Goal: Find specific page/section: Find specific page/section

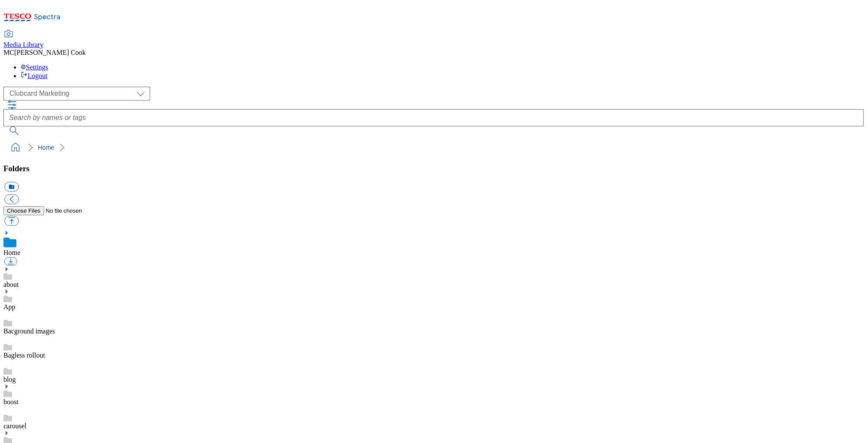
scroll to position [1, 0]
click at [61, 12] on icon at bounding box center [31, 20] width 57 height 18
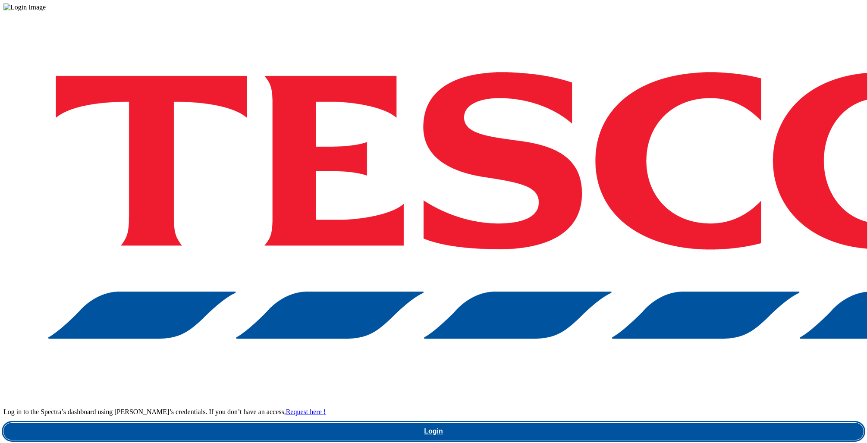
click at [657, 423] on link "Login" at bounding box center [433, 431] width 860 height 17
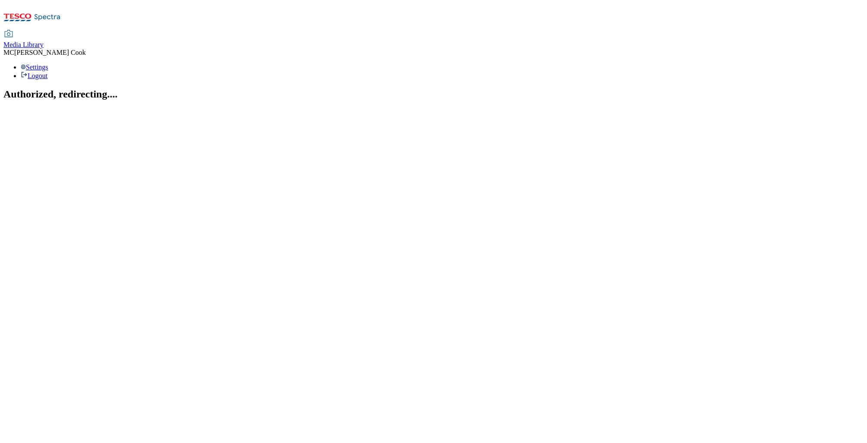
click at [44, 41] on span "Media Library" at bounding box center [23, 44] width 40 height 7
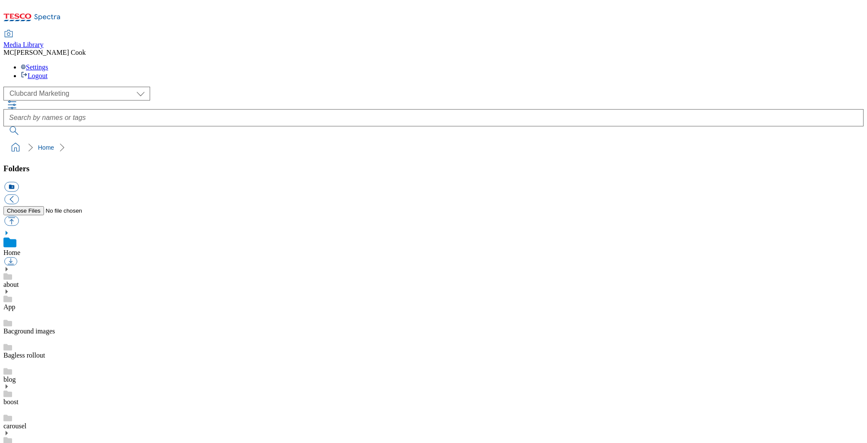
scroll to position [0, 0]
click at [67, 87] on select "Clubcard Marketing Dotcom UK Emails GHS Marketing UK GHS Product UK GHS ROI" at bounding box center [76, 94] width 147 height 14
click at [6, 87] on select "Clubcard Marketing Dotcom UK Emails GHS Marketing UK GHS Product UK GHS ROI" at bounding box center [76, 94] width 147 height 14
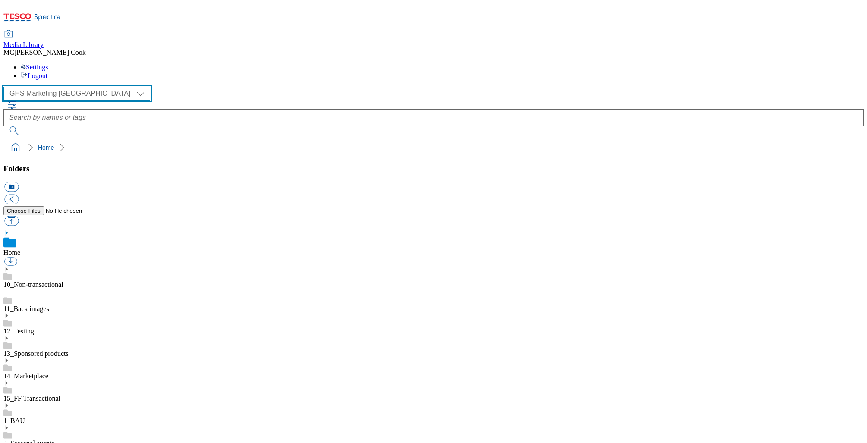
click at [62, 87] on select "Clubcard Marketing Dotcom UK Emails GHS Marketing UK GHS Product UK GHS ROI" at bounding box center [76, 94] width 147 height 14
select select "flare-ghs"
click at [6, 87] on select "Clubcard Marketing Dotcom UK Emails GHS Marketing UK GHS Product UK GHS ROI" at bounding box center [76, 94] width 147 height 14
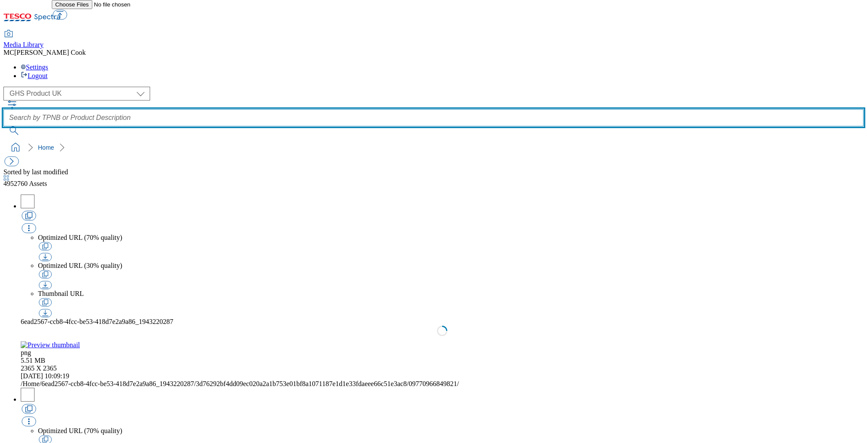
click at [424, 109] on input "text" at bounding box center [433, 117] width 860 height 17
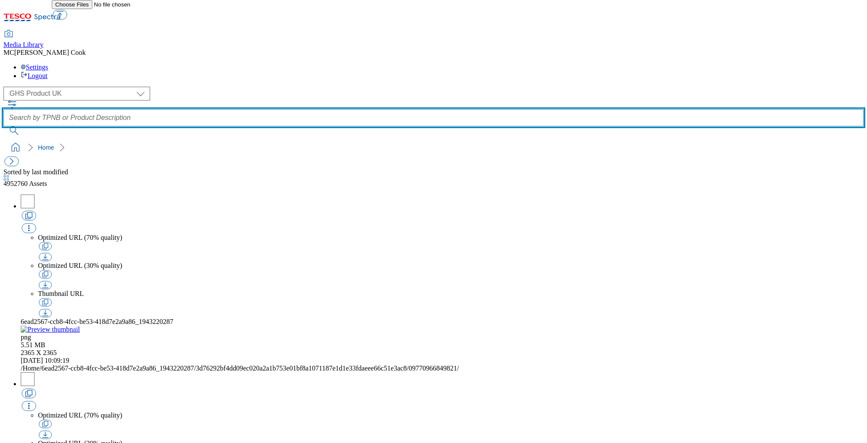
paste input "97017023"
type input "97017023"
click at [3, 126] on button "submit" at bounding box center [14, 130] width 22 height 9
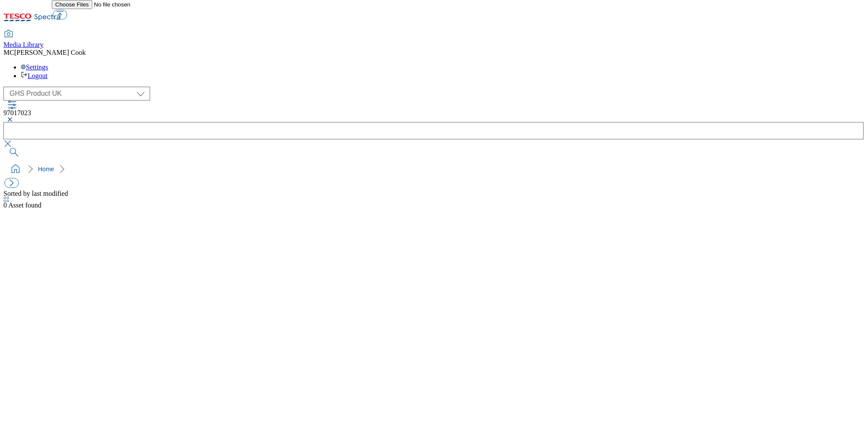
click at [14, 117] on button "button" at bounding box center [8, 119] width 10 height 5
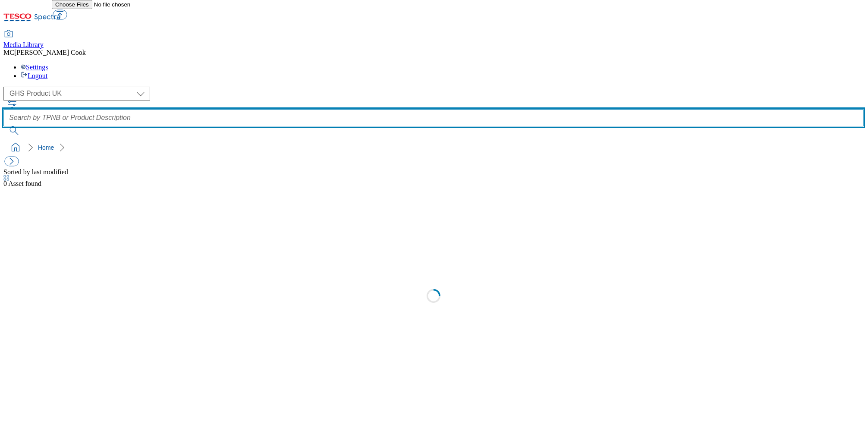
click at [332, 109] on input "text" at bounding box center [433, 117] width 860 height 17
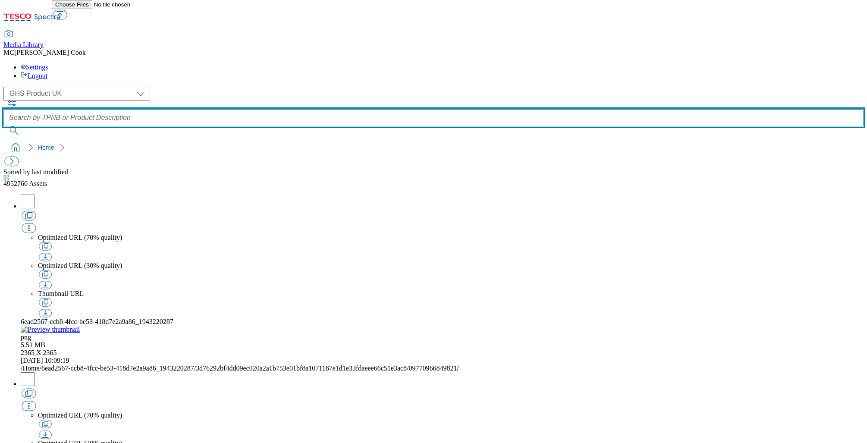
paste input "97017023"
type input "097017023"
click at [3, 126] on button "submit" at bounding box center [14, 130] width 22 height 9
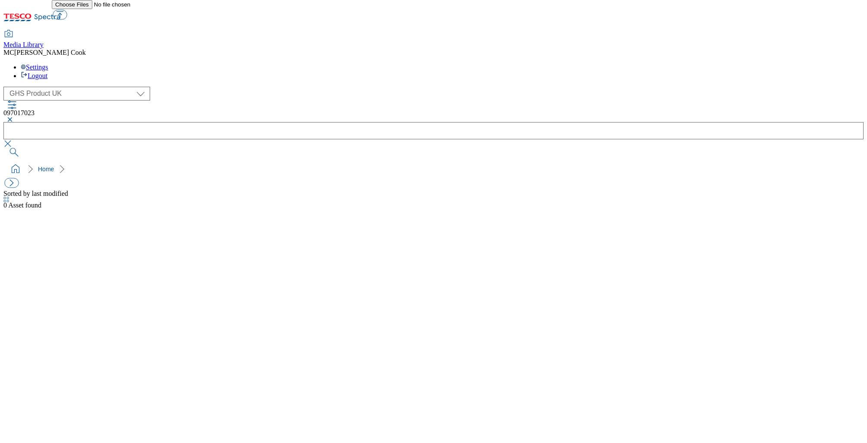
drag, startPoint x: 332, startPoint y: 62, endPoint x: 325, endPoint y: 63, distance: 6.6
click at [14, 117] on button "button" at bounding box center [8, 119] width 10 height 5
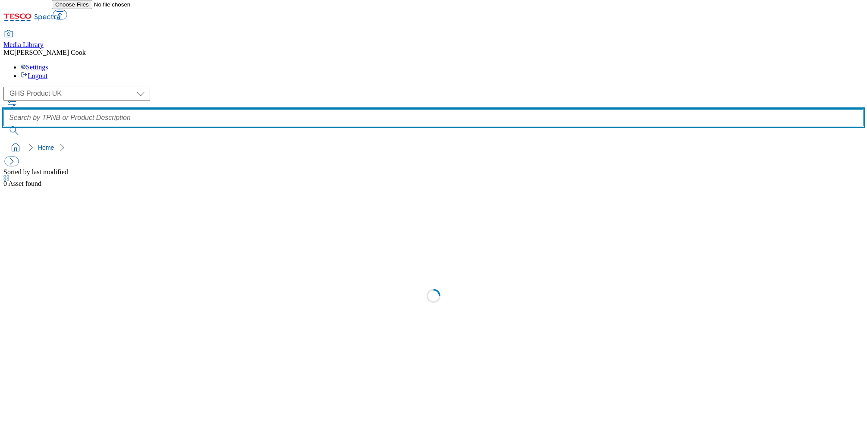
click at [324, 109] on input "text" at bounding box center [433, 117] width 860 height 17
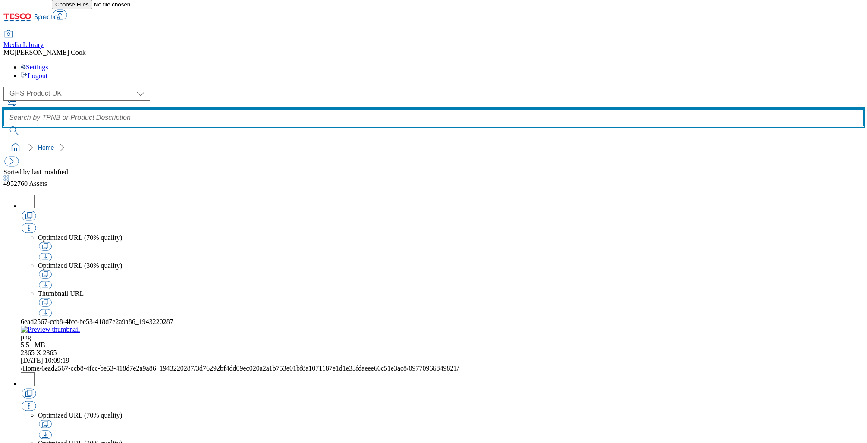
click at [317, 109] on input "text" at bounding box center [433, 117] width 860 height 17
paste input "Smirnoff_Crush"
type input "Smirnoff_Crush"
click at [3, 126] on button "submit" at bounding box center [14, 130] width 22 height 9
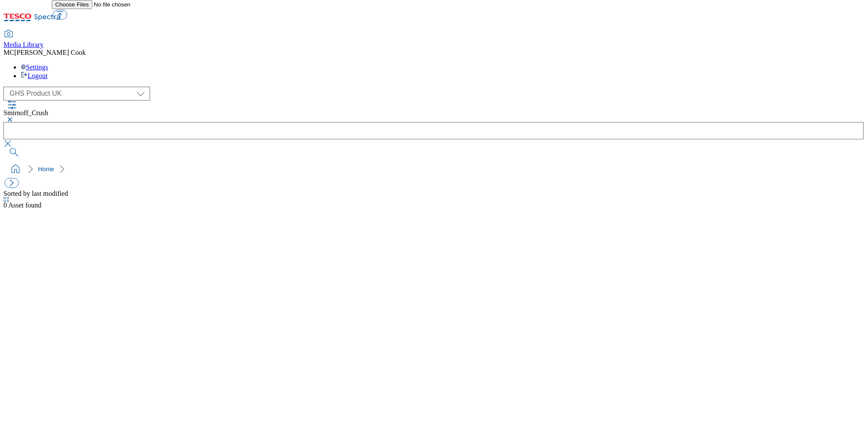
click at [48, 109] on span "Smirnoff_Crush" at bounding box center [25, 112] width 45 height 7
click at [14, 117] on button "button" at bounding box center [8, 119] width 10 height 5
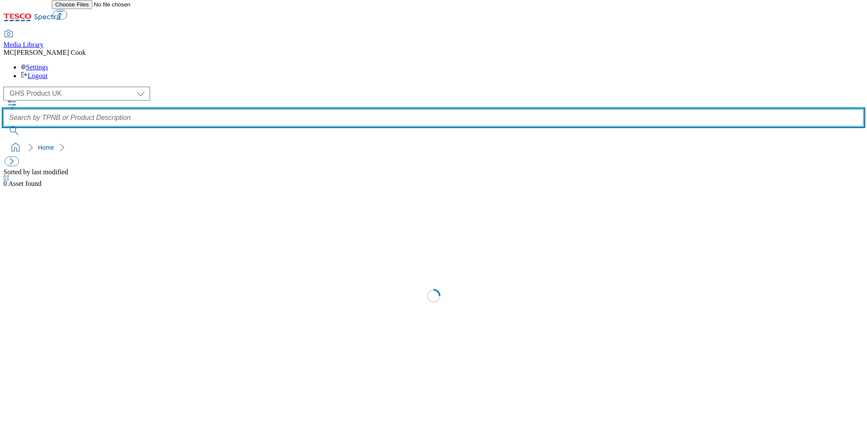
click at [342, 109] on input "text" at bounding box center [433, 117] width 860 height 17
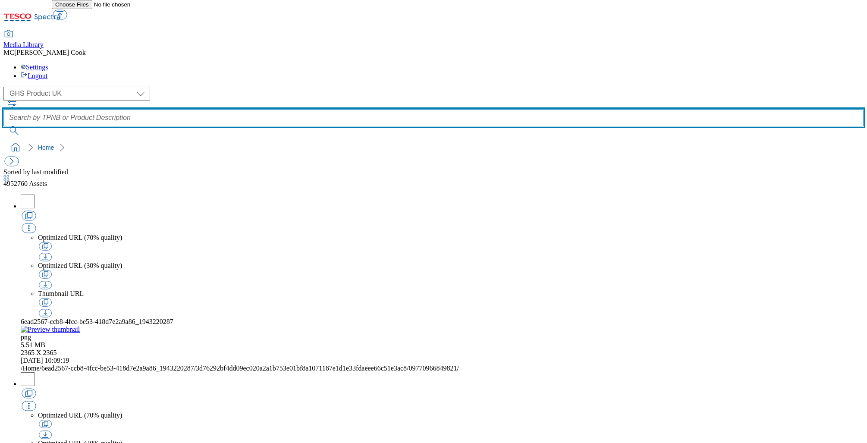
paste input "Smirnoff_Crush"
type input "Smirnoff Crush"
click at [3, 126] on button "submit" at bounding box center [14, 130] width 22 height 9
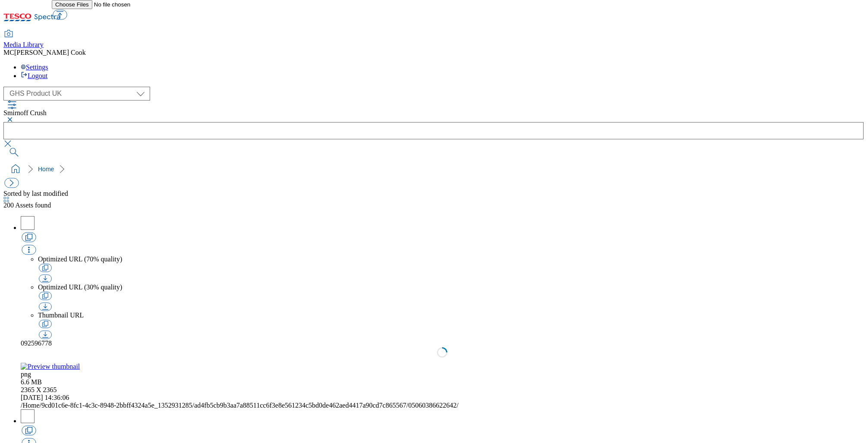
click at [9, 197] on icon "button" at bounding box center [6, 199] width 5 height 5
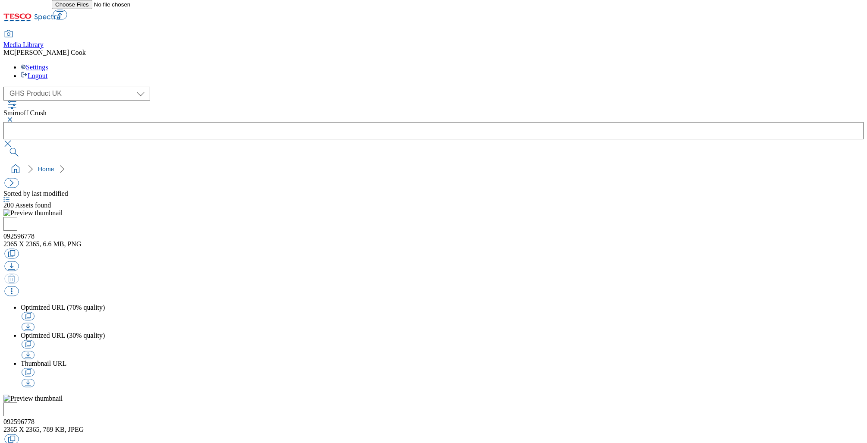
scroll to position [302, 0]
